Goal: Register for event/course

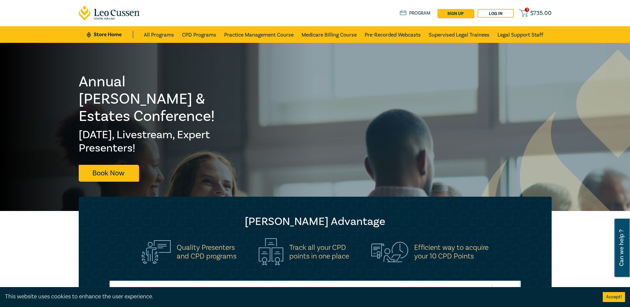
click at [536, 13] on span "$ 735.00" at bounding box center [540, 13] width 21 height 7
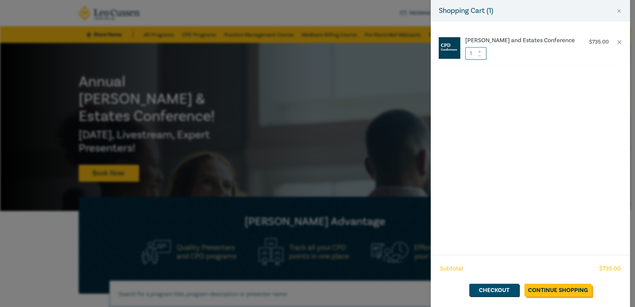
click at [573, 291] on link "Continue Shopping" at bounding box center [557, 290] width 67 height 13
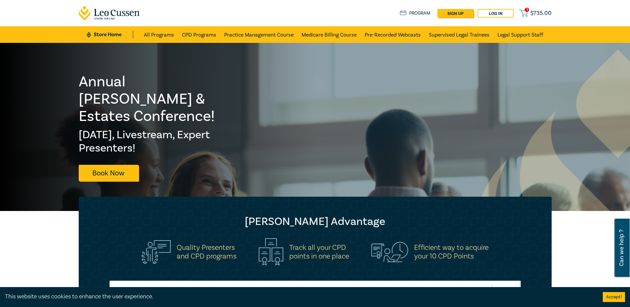
click at [621, 297] on button "Accept!" at bounding box center [614, 297] width 22 height 10
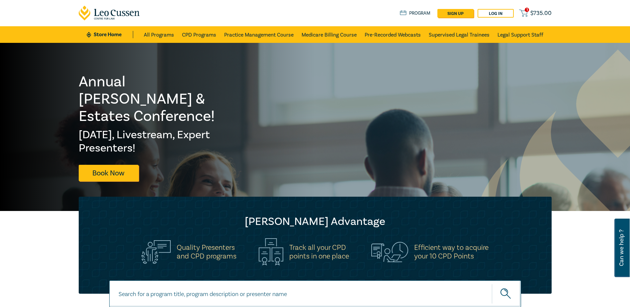
click at [538, 11] on span "$ 735.00" at bounding box center [540, 13] width 21 height 7
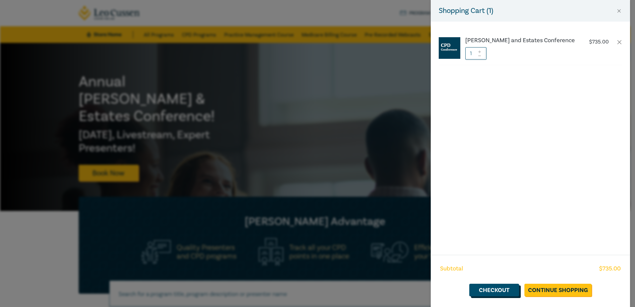
click at [490, 292] on link "Checkout" at bounding box center [494, 290] width 50 height 13
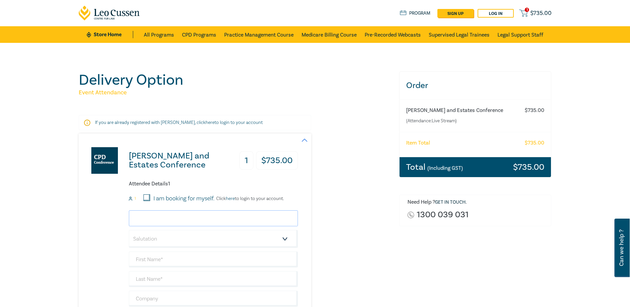
click at [176, 218] on input "email" at bounding box center [213, 218] width 169 height 16
click at [348, 233] on div "Wills and Estates Conference 1 $ 735.00 Attendee Details 1 1 I am booking for m…" at bounding box center [235, 246] width 312 height 227
click at [148, 199] on input "I am booking for myself." at bounding box center [146, 197] width 7 height 7
checkbox input "false"
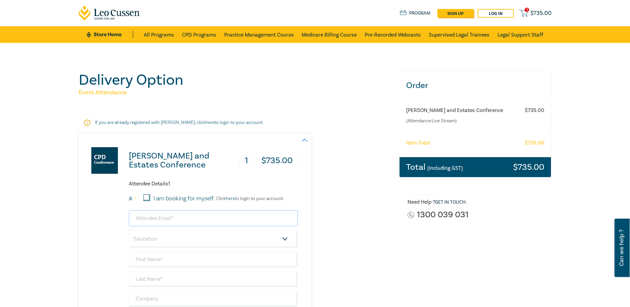
click at [160, 216] on input "email" at bounding box center [213, 218] width 169 height 16
type input "joanne.hazeldene@mk.com.au"
type input "joanne"
click at [166, 238] on select "Salutation Mr. Mrs. Ms. Miss Dr. Prof. Other" at bounding box center [213, 239] width 169 height 18
select select "Ms."
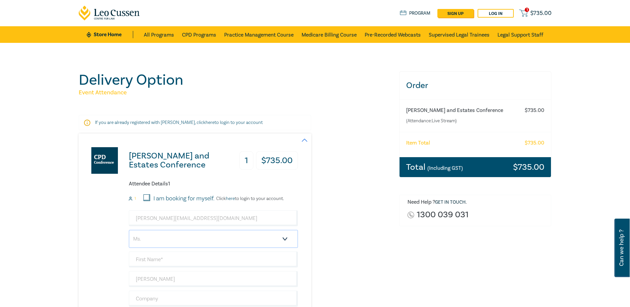
click at [129, 230] on select "Salutation Mr. Mrs. Ms. Miss Dr. Prof. Other" at bounding box center [213, 239] width 169 height 18
click at [159, 260] on input "text" at bounding box center [213, 259] width 169 height 16
type input "Joanne"
click at [361, 291] on div "Wills and Estates Conference 1 $ 735.00 Attendee Details 1 1 I am booking for m…" at bounding box center [235, 246] width 312 height 227
click at [183, 285] on input "joanne" at bounding box center [213, 279] width 169 height 16
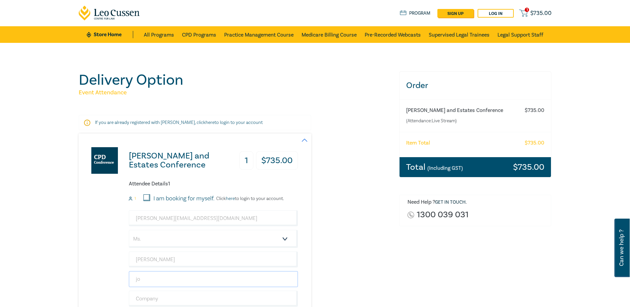
type input "j"
click at [409, 279] on div "Order Wills and Estates Conference (Attendance: Live Stream ) $ 735.00 Item Tot…" at bounding box center [475, 241] width 160 height 340
drag, startPoint x: 146, startPoint y: 281, endPoint x: 156, endPoint y: 280, distance: 10.0
click at [146, 281] on input "text" at bounding box center [213, 279] width 169 height 16
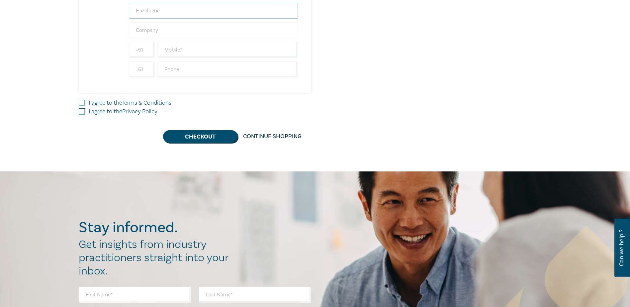
type input "Hazeldene"
click at [160, 34] on input "text" at bounding box center [213, 30] width 169 height 16
type input "[PERSON_NAME]"
click at [148, 48] on input "+61392089832" at bounding box center [142, 50] width 26 height 16
type input "2089832"
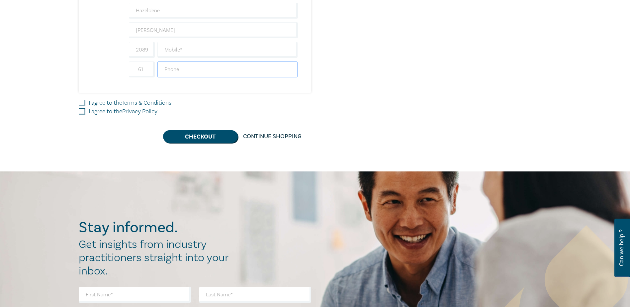
click at [168, 69] on input "text" at bounding box center [227, 69] width 140 height 16
click at [82, 102] on input "I agree to the Terms & Conditions" at bounding box center [82, 103] width 7 height 7
checkbox input "true"
click at [83, 112] on input "I agree to the Privacy Policy" at bounding box center [82, 111] width 7 height 7
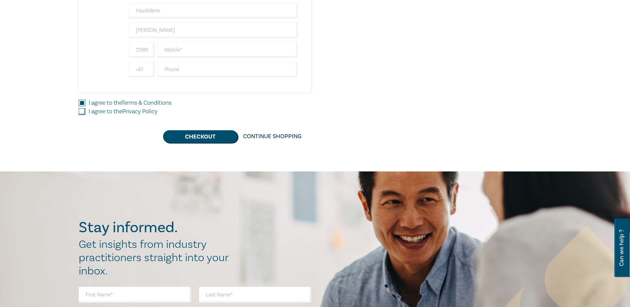
checkbox input "true"
click at [170, 72] on input "text" at bounding box center [227, 69] width 140 height 16
type input "86159992"
click at [206, 135] on button "Checkout" at bounding box center [200, 136] width 75 height 13
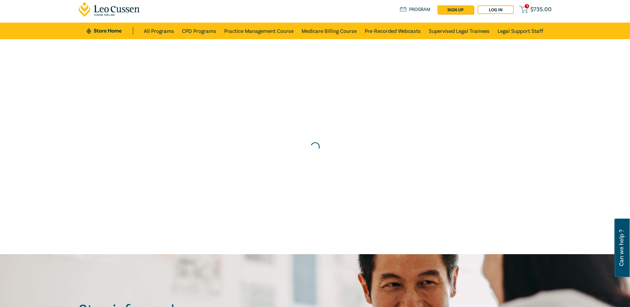
scroll to position [0, 0]
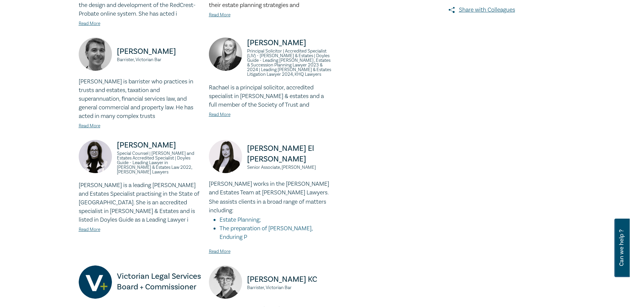
scroll to position [537, 0]
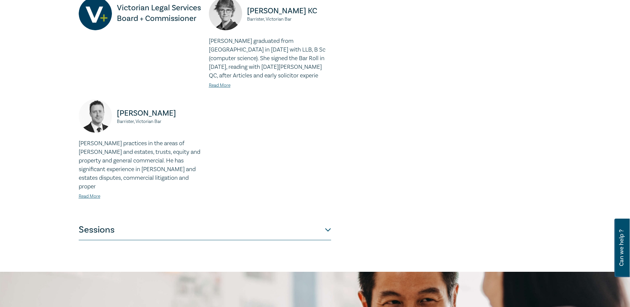
click at [326, 220] on button "Sessions" at bounding box center [205, 230] width 252 height 20
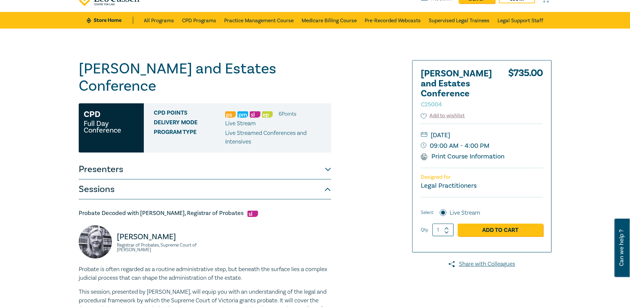
scroll to position [0, 0]
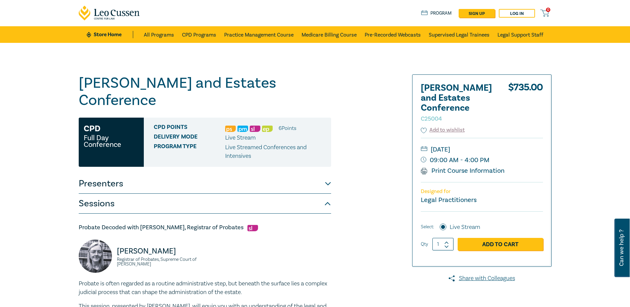
click at [327, 174] on button "Presenters" at bounding box center [205, 184] width 252 height 20
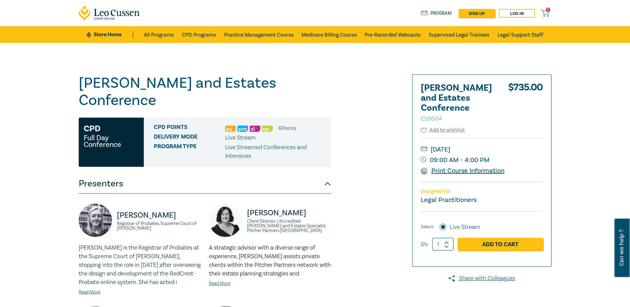
click at [443, 171] on link "Print Course Information" at bounding box center [463, 170] width 84 height 9
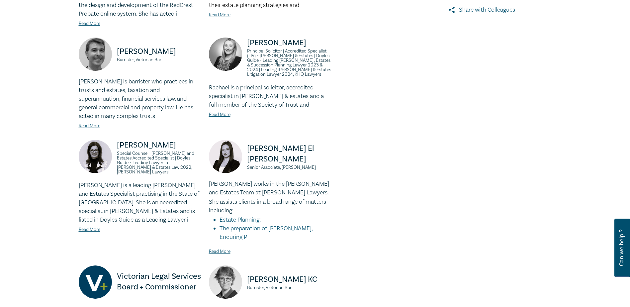
scroll to position [537, 0]
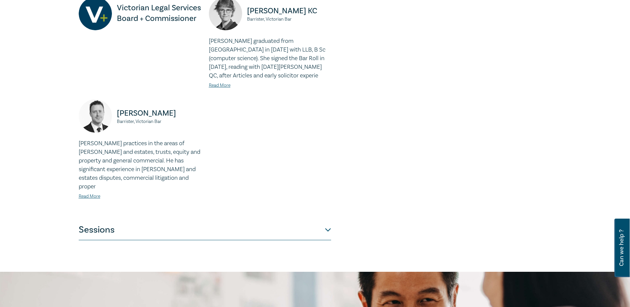
click at [330, 220] on button "Sessions" at bounding box center [205, 230] width 252 height 20
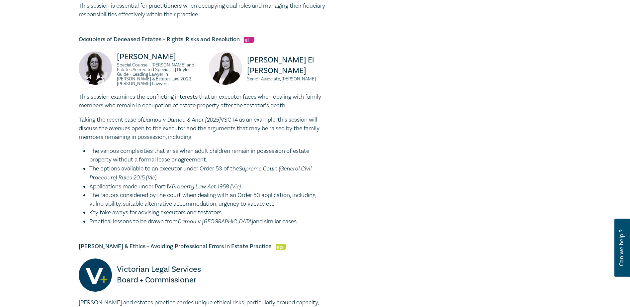
scroll to position [1059, 0]
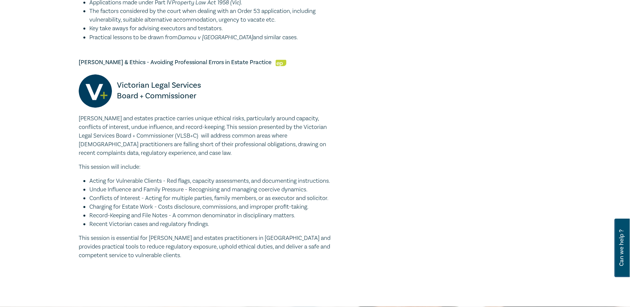
scroll to position [1237, 0]
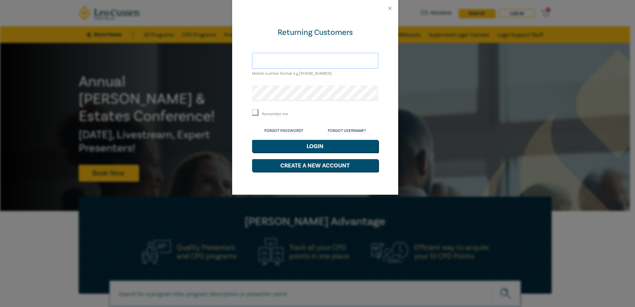
click at [275, 62] on input "text" at bounding box center [315, 61] width 126 height 16
type input "[PERSON_NAME][EMAIL_ADDRESS][DOMAIN_NAME]"
